Goal: Transaction & Acquisition: Purchase product/service

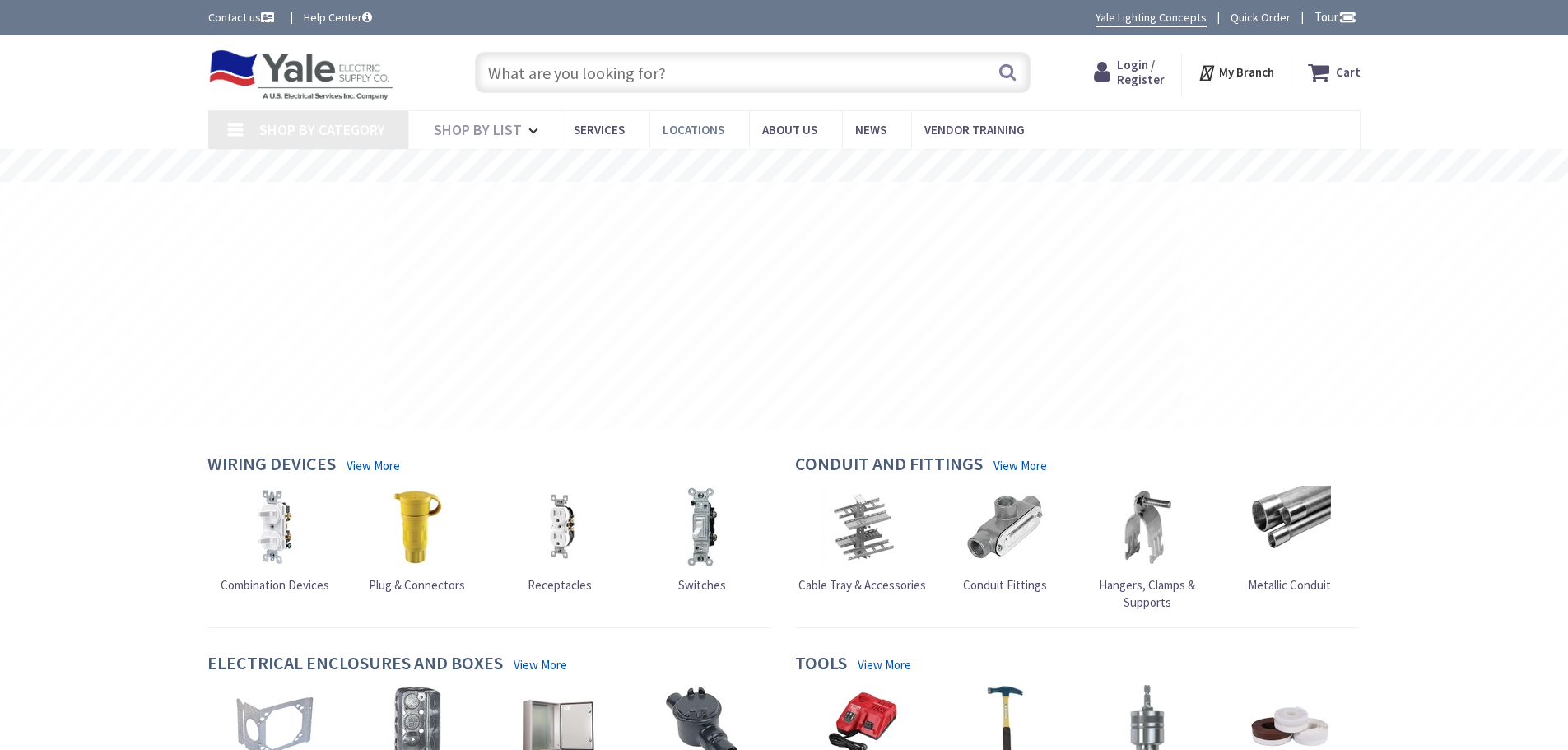
type input "[STREET_ADDRESS]"
click at [666, 70] on input "text" at bounding box center [753, 72] width 556 height 41
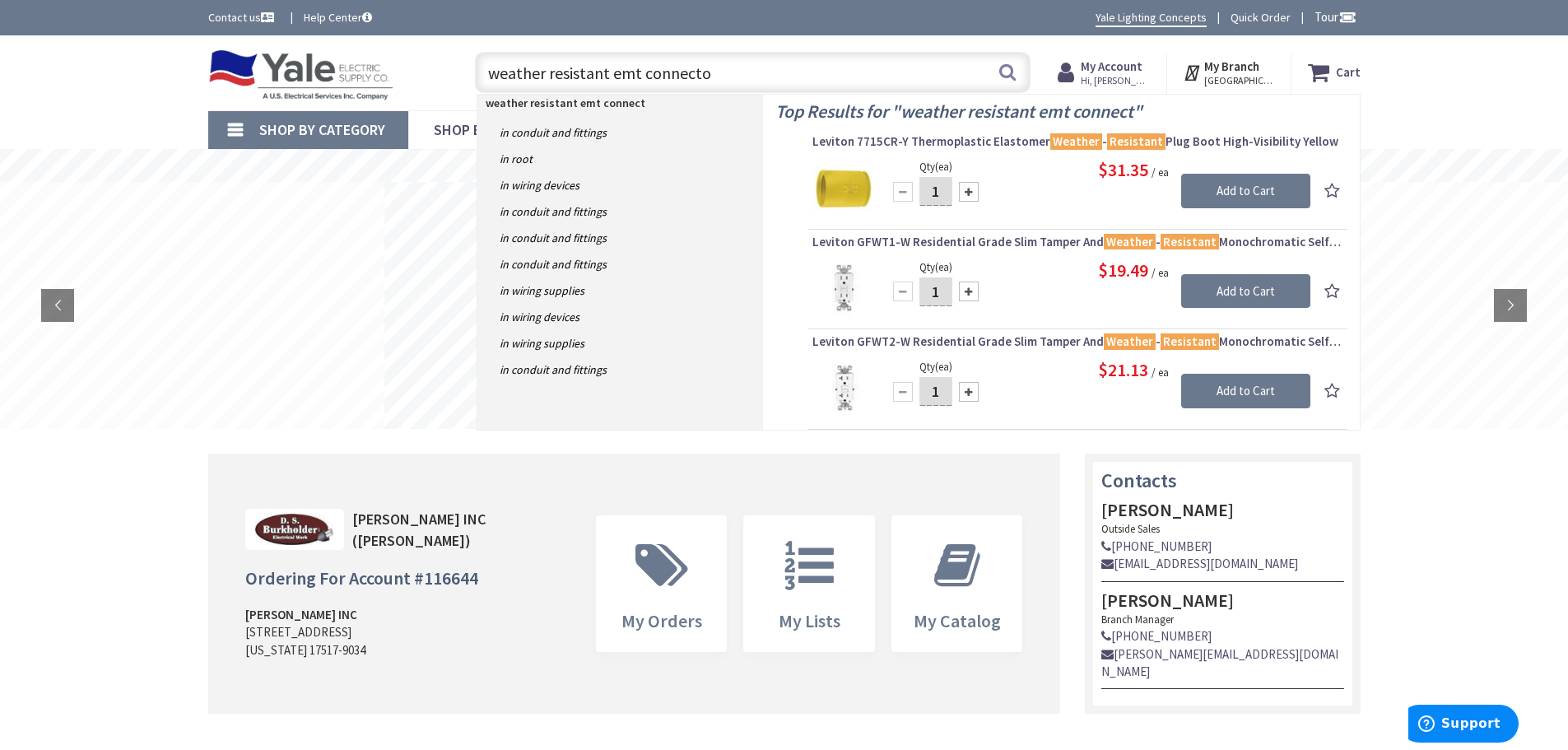
type input "weather resistant emt connector"
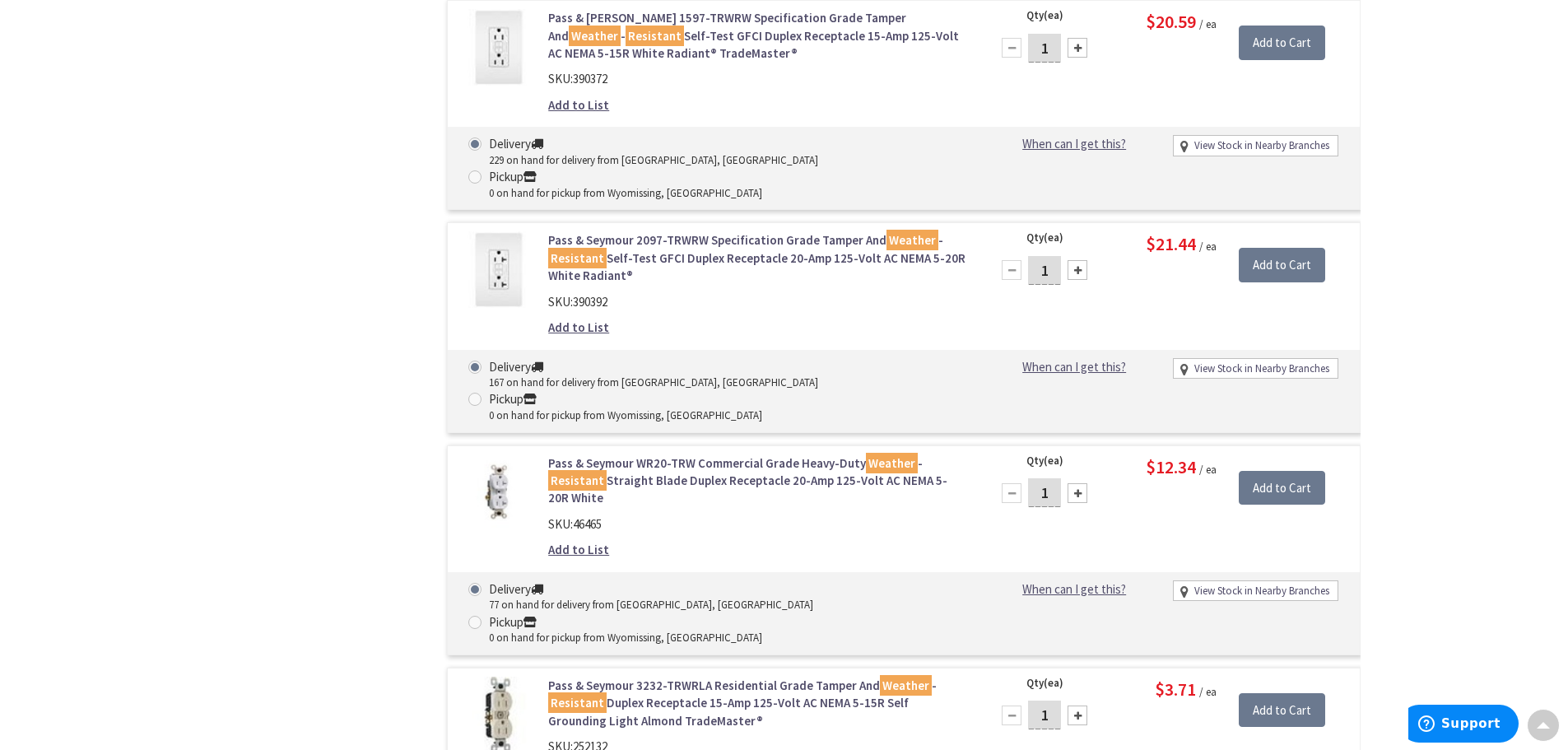
scroll to position [1883, 0]
